Goal: Task Accomplishment & Management: Use online tool/utility

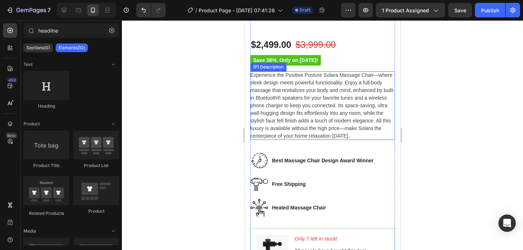
scroll to position [251, 0]
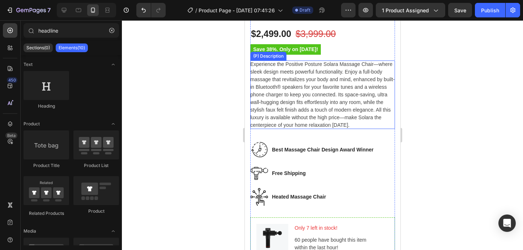
click at [353, 93] on span "Experience the Positive Posture Solara Massage Chair—where sleek design meets p…" at bounding box center [322, 94] width 144 height 67
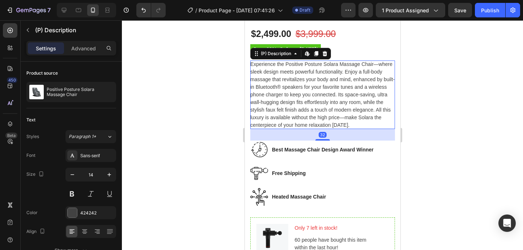
click at [347, 122] on div "Experience the Positive Posture Solara Massage Chair—where sleek design meets p…" at bounding box center [322, 94] width 145 height 68
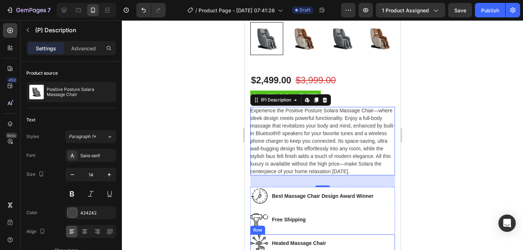
scroll to position [199, 0]
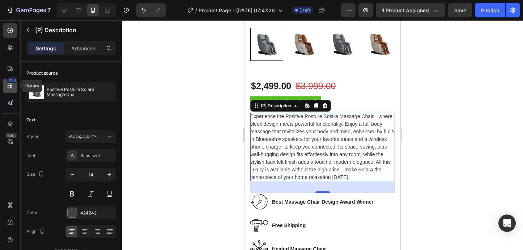
click at [10, 82] on div "450" at bounding box center [12, 80] width 10 height 6
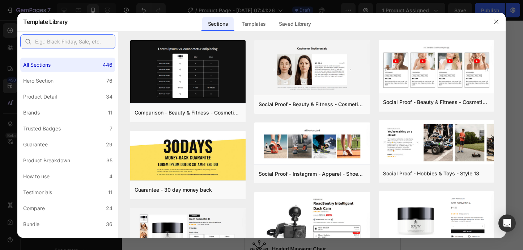
click at [58, 41] on input "text" at bounding box center [67, 41] width 95 height 14
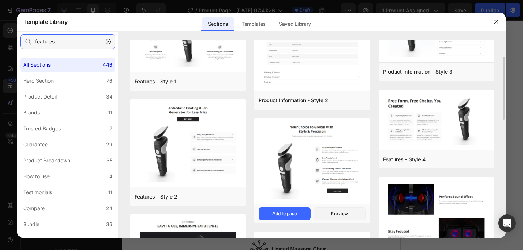
scroll to position [55, 0]
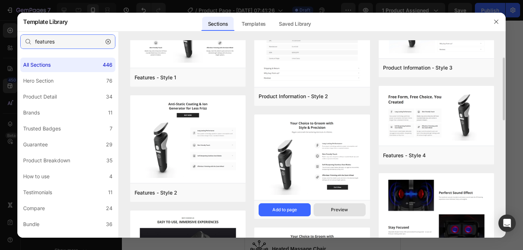
type input "features"
click at [0, 0] on div "Preview" at bounding box center [0, 0] width 0 height 0
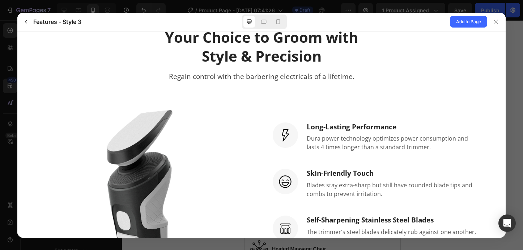
scroll to position [0, 0]
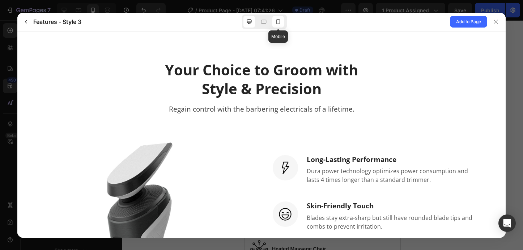
click at [279, 24] on icon at bounding box center [278, 21] width 4 height 5
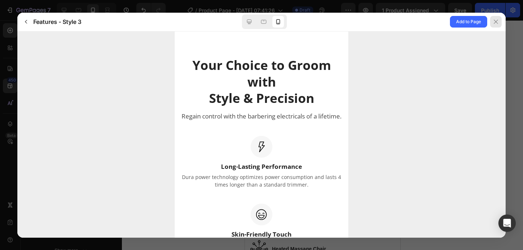
click at [496, 18] on div at bounding box center [496, 22] width 12 height 12
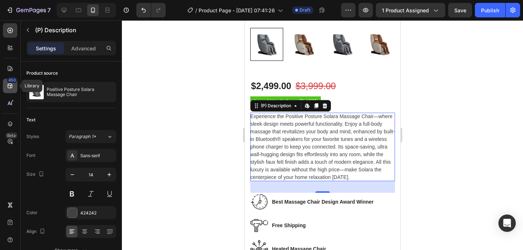
click at [13, 85] on icon at bounding box center [10, 85] width 7 height 7
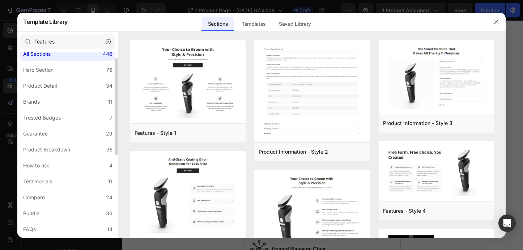
scroll to position [12, 0]
click at [59, 149] on div "Product Breakdown" at bounding box center [46, 148] width 47 height 9
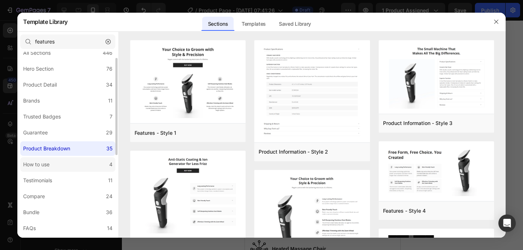
click at [57, 162] on label "How to use 4" at bounding box center [67, 164] width 95 height 14
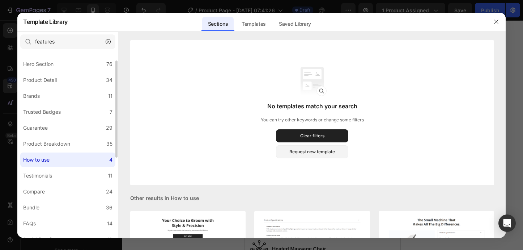
scroll to position [17, 0]
click at [57, 175] on label "Testimonials 11" at bounding box center [67, 174] width 95 height 14
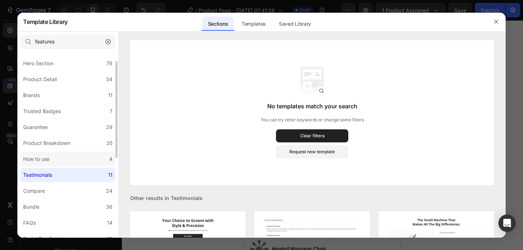
click at [59, 165] on label "How to use 4" at bounding box center [67, 159] width 95 height 14
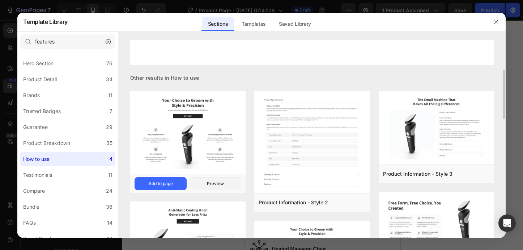
scroll to position [123, 0]
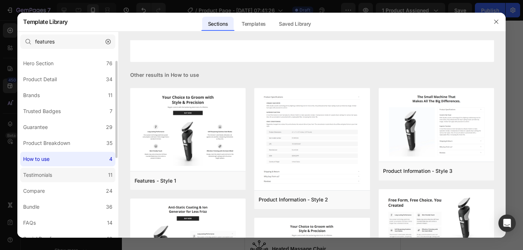
click at [73, 173] on label "Testimonials 11" at bounding box center [67, 174] width 95 height 14
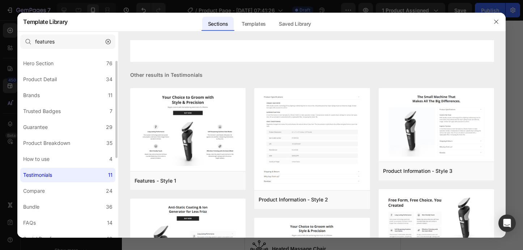
scroll to position [0, 0]
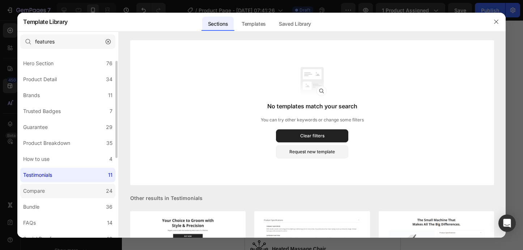
click at [71, 188] on label "Compare 24" at bounding box center [67, 190] width 95 height 14
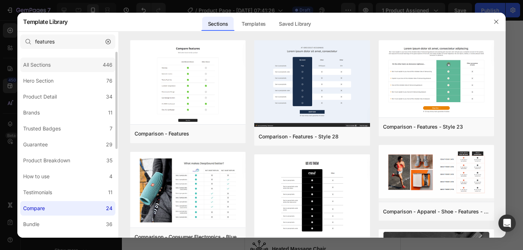
click at [60, 71] on div "All Sections 446" at bounding box center [67, 65] width 95 height 14
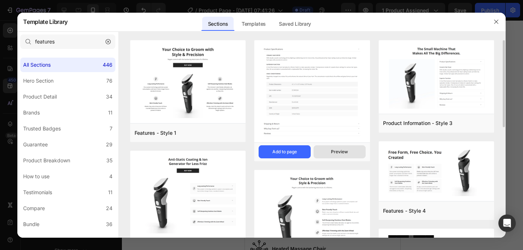
click at [334, 151] on div "Preview" at bounding box center [339, 151] width 17 height 7
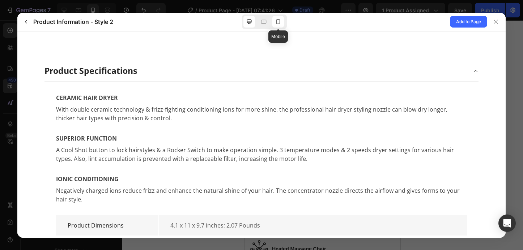
click at [278, 21] on icon at bounding box center [278, 21] width 7 height 7
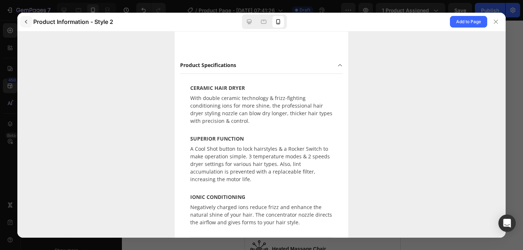
click at [24, 21] on icon "button" at bounding box center [26, 22] width 6 height 6
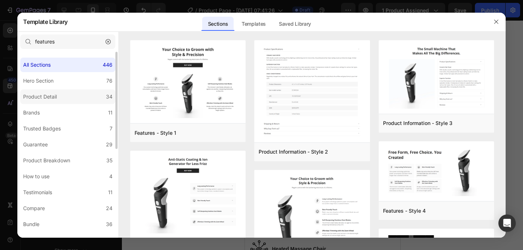
click at [65, 93] on label "Product Detail 34" at bounding box center [67, 96] width 95 height 14
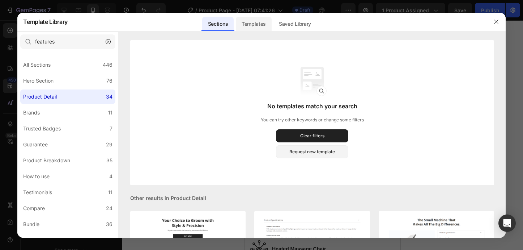
click at [258, 20] on div "Templates" at bounding box center [254, 24] width 36 height 14
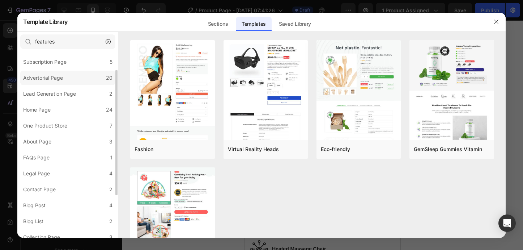
scroll to position [89, 0]
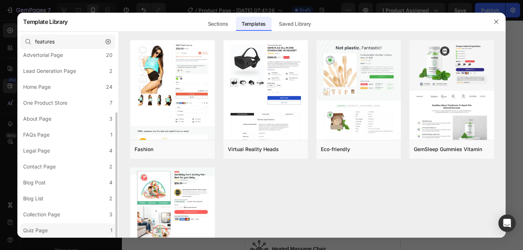
click at [74, 226] on label "Quiz Page 1" at bounding box center [67, 230] width 95 height 14
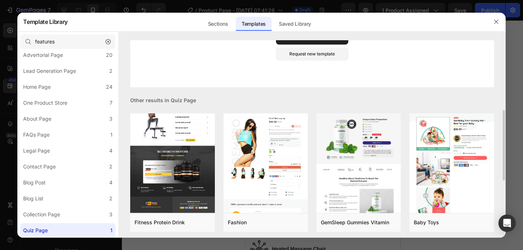
scroll to position [127, 0]
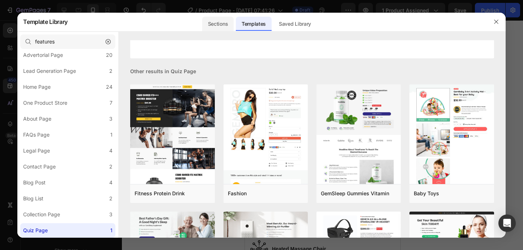
click at [225, 25] on div "Sections" at bounding box center [217, 24] width 31 height 14
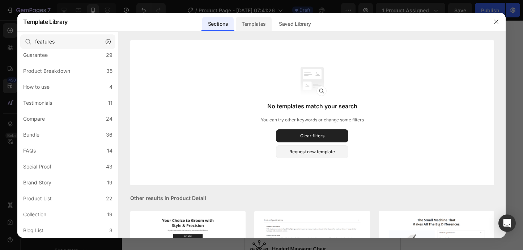
click at [265, 23] on div "Templates" at bounding box center [254, 24] width 36 height 14
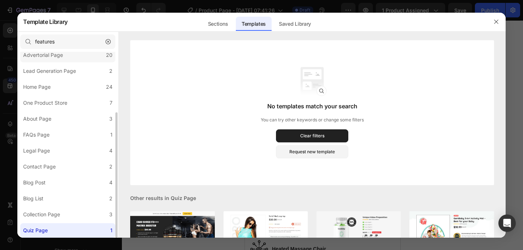
click at [47, 54] on div "Advertorial Page" at bounding box center [43, 55] width 40 height 9
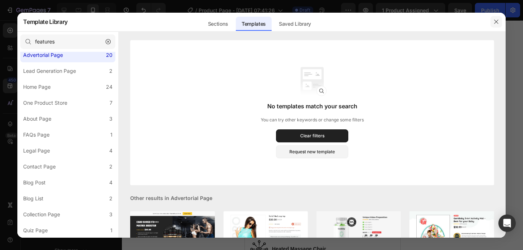
click at [496, 20] on icon "button" at bounding box center [496, 22] width 6 height 6
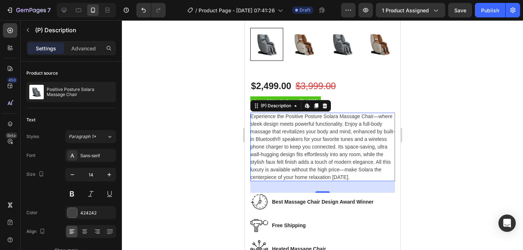
click at [196, 126] on div at bounding box center [322, 134] width 401 height 229
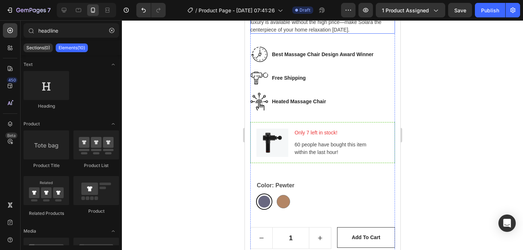
scroll to position [349, 0]
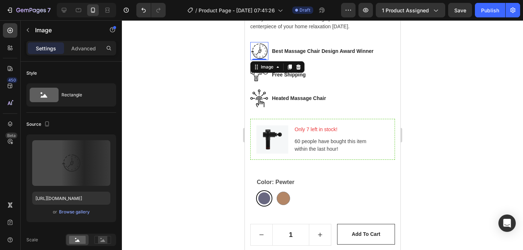
click at [258, 52] on img at bounding box center [259, 51] width 18 height 18
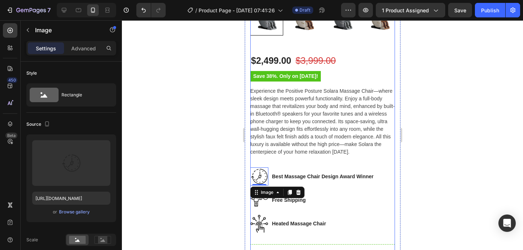
scroll to position [220, 0]
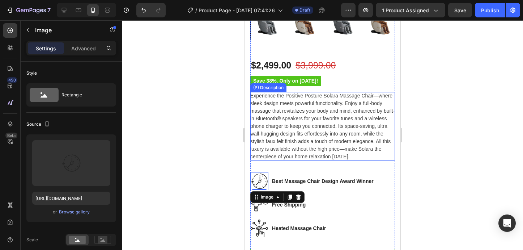
click at [347, 155] on div "Experience the Positive Posture Solara Massage Chair—where sleek design meets p…" at bounding box center [322, 126] width 145 height 68
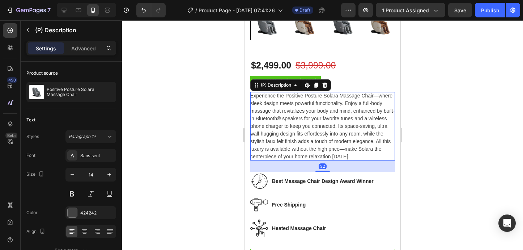
click at [347, 155] on div "Experience the Positive Posture Solara Massage Chair—where sleek design meets p…" at bounding box center [322, 126] width 145 height 68
click at [13, 34] on icon at bounding box center [10, 30] width 7 height 7
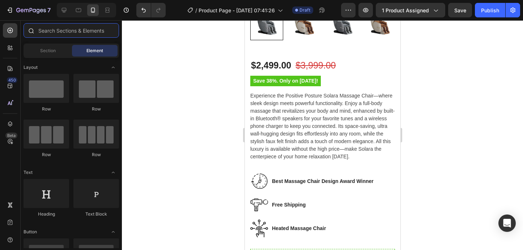
click at [50, 31] on input "text" at bounding box center [71, 30] width 95 height 14
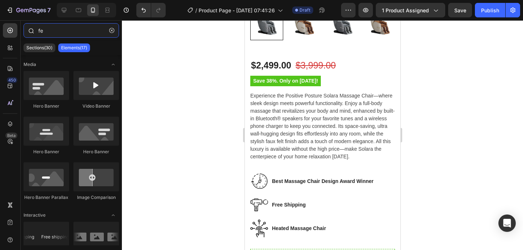
type input "f"
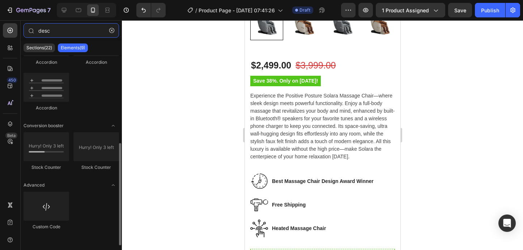
scroll to position [0, 0]
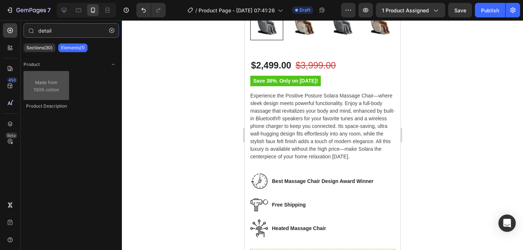
type input "detail"
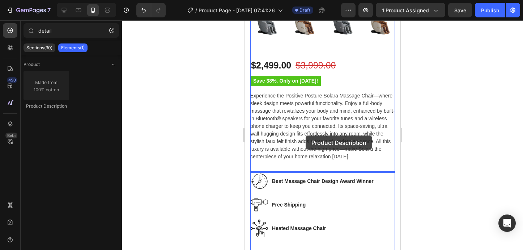
drag, startPoint x: 294, startPoint y: 106, endPoint x: 305, endPoint y: 135, distance: 31.8
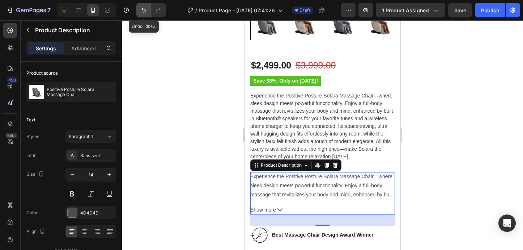
click at [143, 11] on icon "Undo/Redo" at bounding box center [143, 10] width 7 height 7
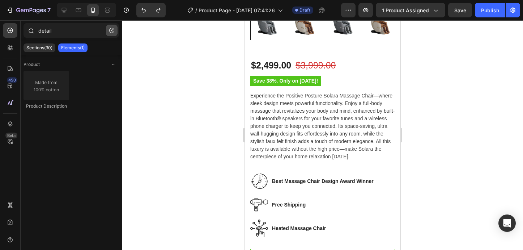
click at [111, 30] on icon "button" at bounding box center [111, 30] width 5 height 5
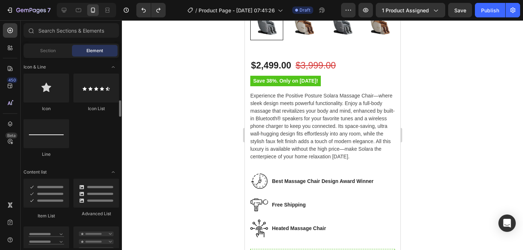
scroll to position [468, 0]
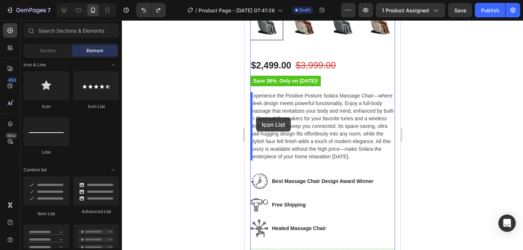
drag, startPoint x: 335, startPoint y: 113, endPoint x: 256, endPoint y: 117, distance: 79.3
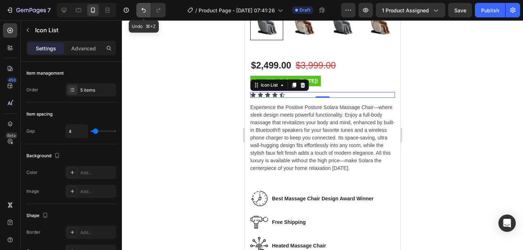
click at [138, 12] on button "Undo/Redo" at bounding box center [143, 10] width 14 height 14
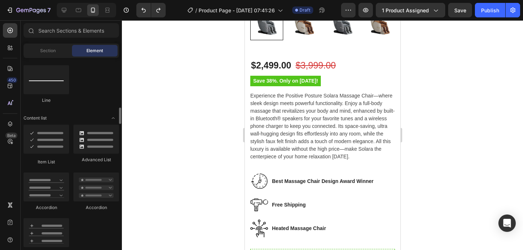
scroll to position [524, 0]
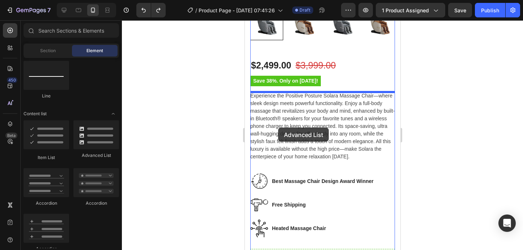
drag, startPoint x: 335, startPoint y: 153, endPoint x: 278, endPoint y: 127, distance: 63.1
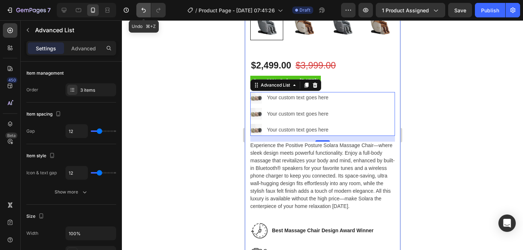
click at [141, 10] on icon "Undo/Redo" at bounding box center [143, 10] width 7 height 7
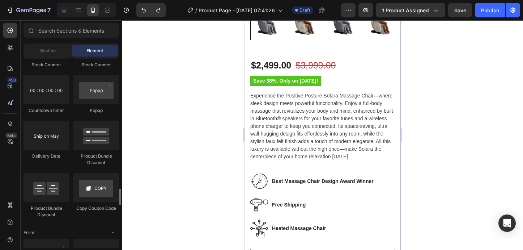
scroll to position [1535, 0]
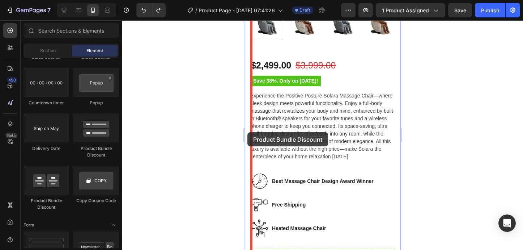
drag, startPoint x: 331, startPoint y: 155, endPoint x: 247, endPoint y: 132, distance: 87.4
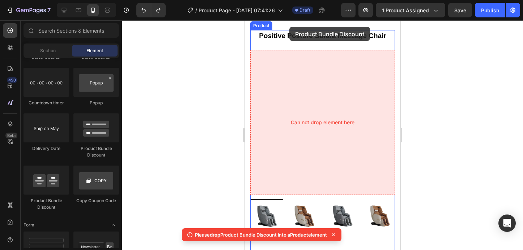
scroll to position [0, 0]
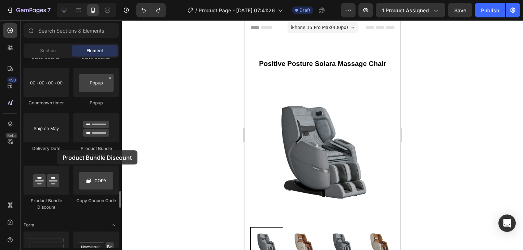
drag, startPoint x: 90, startPoint y: 133, endPoint x: 57, endPoint y: 150, distance: 37.0
click at [57, 150] on div "Stock Counter Stock Counter Countdown timer Popup Delivery Date Product Bundle …" at bounding box center [71, 119] width 95 height 195
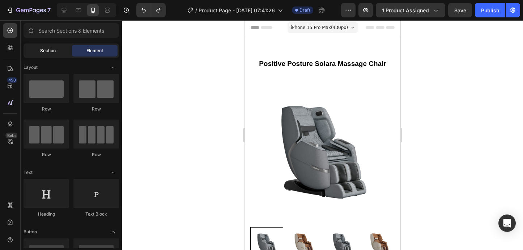
click at [47, 51] on span "Section" at bounding box center [48, 50] width 16 height 7
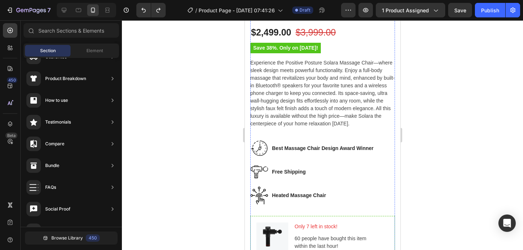
scroll to position [265, 0]
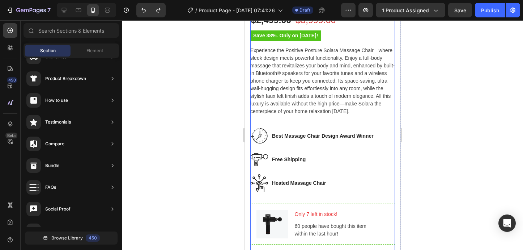
click at [272, 197] on div "$2,499.00 (P) Price (P) Price $3,999.00 (P) Price (P) Price Row Save 38%. Only …" at bounding box center [322, 213] width 145 height 401
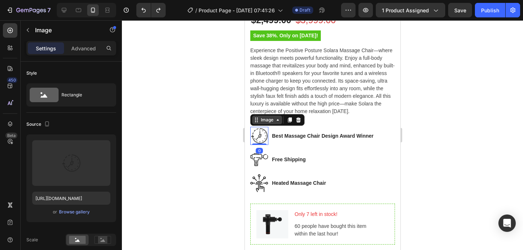
click at [260, 124] on div "Image" at bounding box center [277, 120] width 54 height 12
click at [265, 122] on div "Image" at bounding box center [267, 119] width 16 height 7
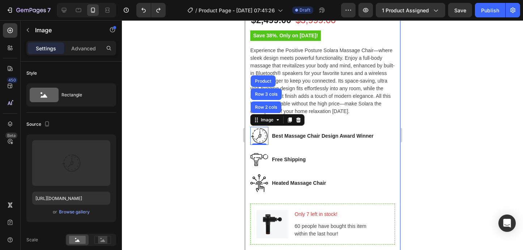
click at [212, 127] on div at bounding box center [322, 134] width 401 height 229
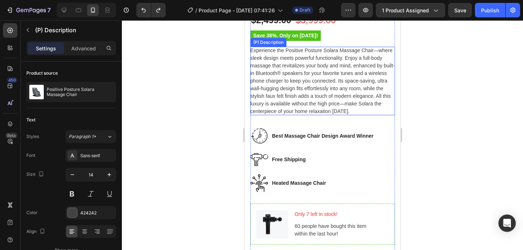
click at [351, 110] on div "Experience the Positive Posture Solara Massage Chair—where sleek design meets p…" at bounding box center [322, 81] width 145 height 68
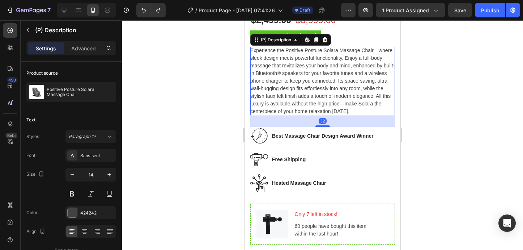
click at [351, 110] on div "Experience the Positive Posture Solara Massage Chair—where sleek design meets p…" at bounding box center [322, 81] width 145 height 68
click at [453, 99] on div at bounding box center [322, 134] width 401 height 229
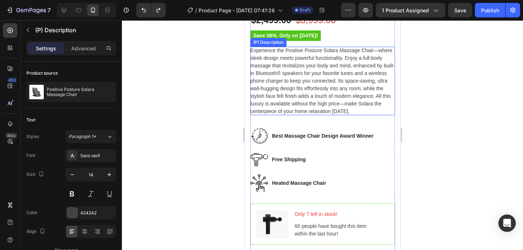
click at [349, 85] on span "Experience the Positive Posture Solara Massage Chair—where sleek design meets p…" at bounding box center [322, 80] width 144 height 67
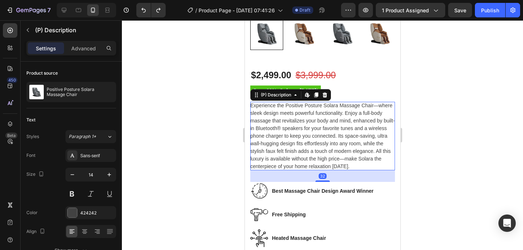
scroll to position [196, 0]
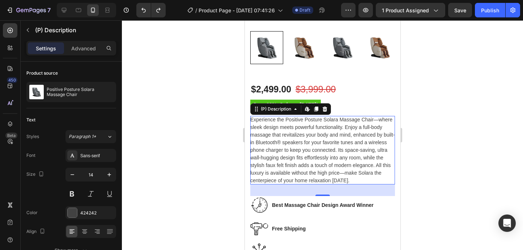
click at [344, 180] on span "Experience the Positive Posture Solara Massage Chair—where sleek design meets p…" at bounding box center [322, 149] width 144 height 67
click at [156, 61] on div at bounding box center [322, 134] width 401 height 229
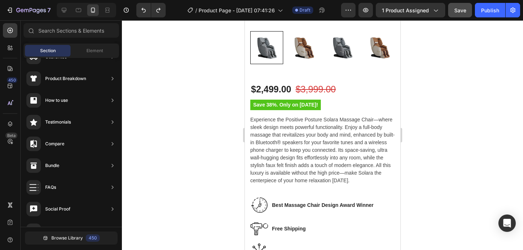
click at [456, 15] on button "Save" at bounding box center [460, 10] width 24 height 14
click at [347, 9] on icon "button" at bounding box center [348, 10] width 7 height 7
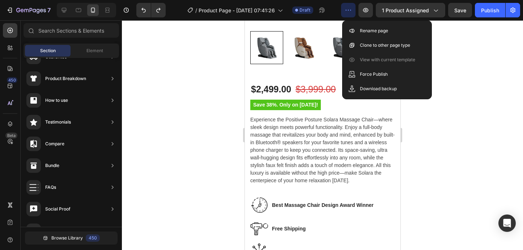
click at [447, 71] on div at bounding box center [322, 134] width 401 height 229
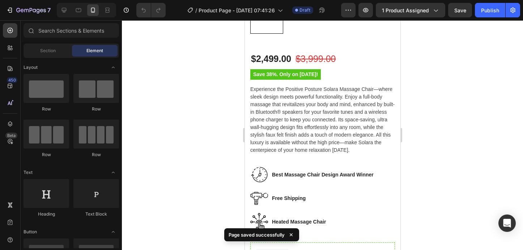
scroll to position [233, 0]
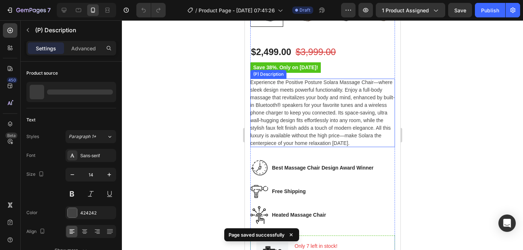
click at [340, 126] on span "Experience the Positive Posture Solara Massage Chair—where sleek design meets p…" at bounding box center [322, 112] width 144 height 67
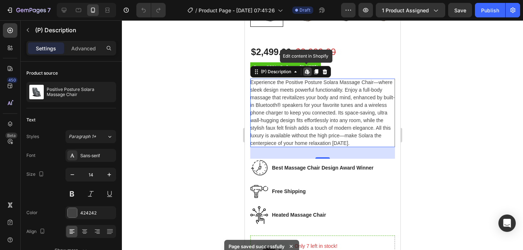
click at [307, 72] on icon at bounding box center [307, 72] width 6 height 6
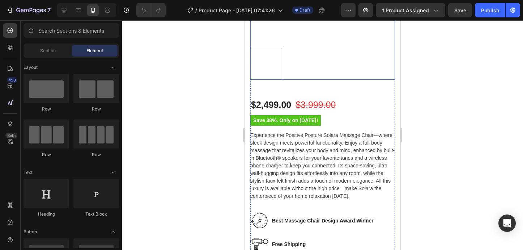
scroll to position [181, 0]
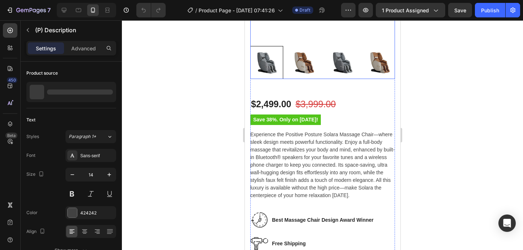
click at [347, 143] on span "Experience the Positive Posture Solara Massage Chair—where sleek design meets p…" at bounding box center [322, 164] width 144 height 67
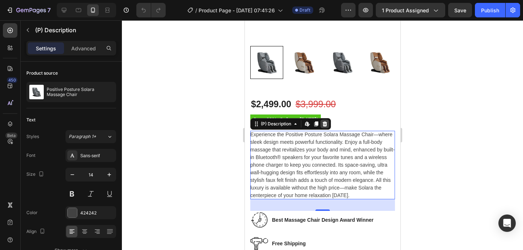
click at [323, 124] on icon at bounding box center [324, 123] width 5 height 5
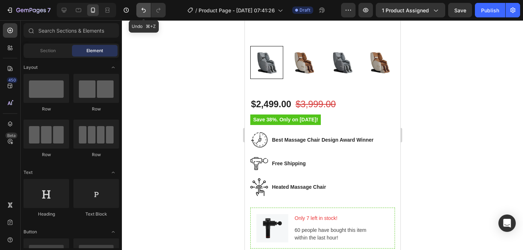
click at [143, 12] on icon "Undo/Redo" at bounding box center [143, 10] width 4 height 5
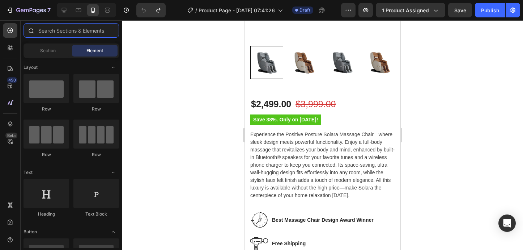
click at [70, 32] on input "text" at bounding box center [71, 30] width 95 height 14
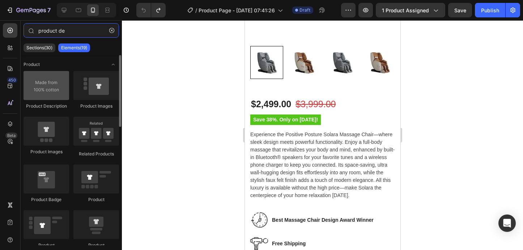
type input "product de"
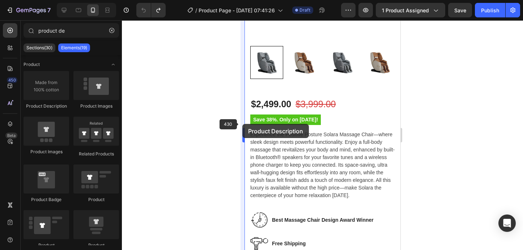
drag, startPoint x: 48, startPoint y: 82, endPoint x: 242, endPoint y: 124, distance: 198.9
click at [242, 0] on div "7 Version history / Product Page - [DATE] 07:41:26 Draft Preview 1 product assi…" at bounding box center [261, 0] width 523 height 0
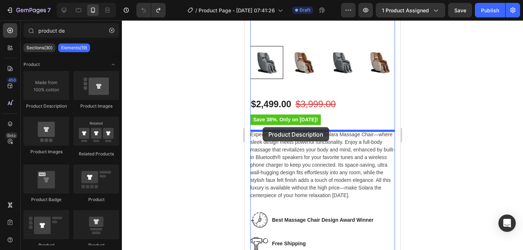
drag, startPoint x: 284, startPoint y: 114, endPoint x: 262, endPoint y: 127, distance: 25.2
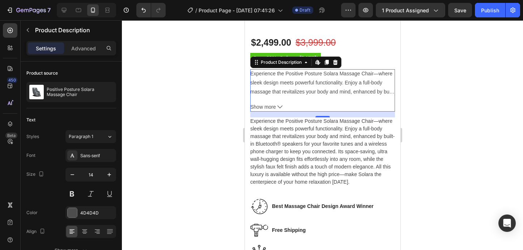
scroll to position [245, 0]
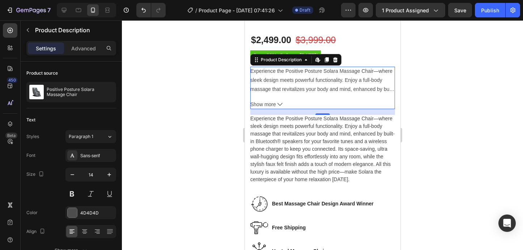
click at [280, 104] on icon at bounding box center [279, 104] width 5 height 5
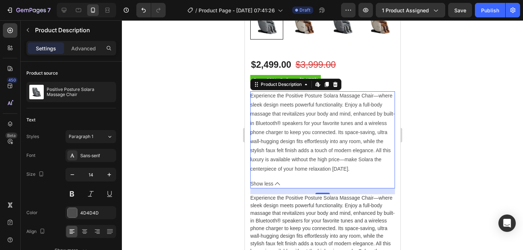
scroll to position [213, 0]
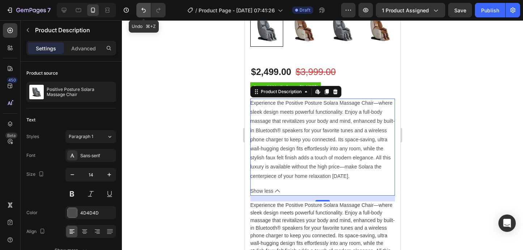
click at [144, 12] on icon "Undo/Redo" at bounding box center [143, 10] width 7 height 7
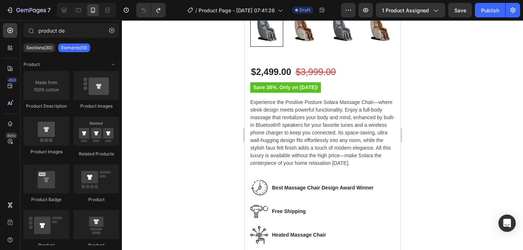
click at [174, 82] on div at bounding box center [322, 134] width 401 height 229
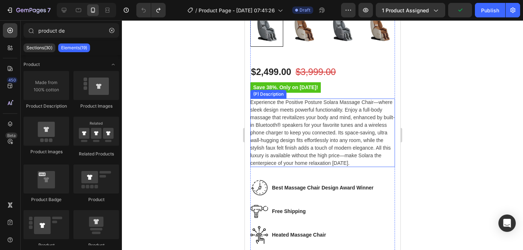
click at [347, 161] on div "Experience the Positive Posture Solara Massage Chair—where sleek design meets p…" at bounding box center [322, 132] width 145 height 68
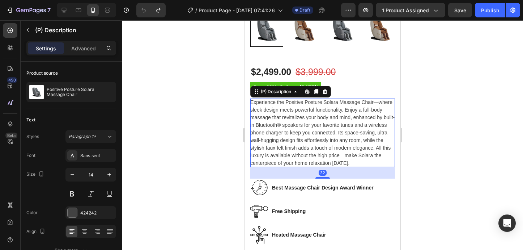
click at [347, 161] on div "Experience the Positive Posture Solara Massage Chair—where sleek design meets p…" at bounding box center [322, 132] width 145 height 68
click at [344, 161] on span "Experience the Positive Posture Solara Massage Chair—where sleek design meets p…" at bounding box center [322, 132] width 144 height 67
click at [11, 10] on icon "button" at bounding box center [9, 10] width 7 height 7
